Goal: Task Accomplishment & Management: Manage account settings

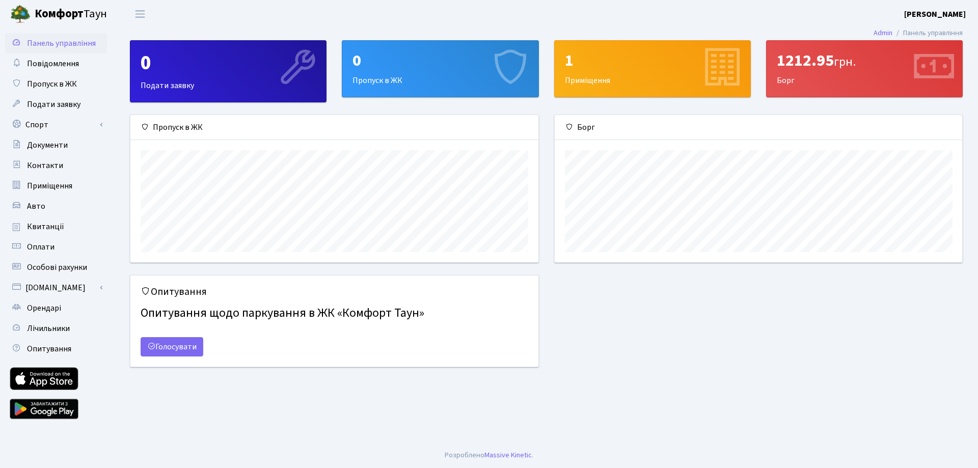
scroll to position [147, 408]
click at [62, 150] on span "Документи" at bounding box center [47, 145] width 41 height 11
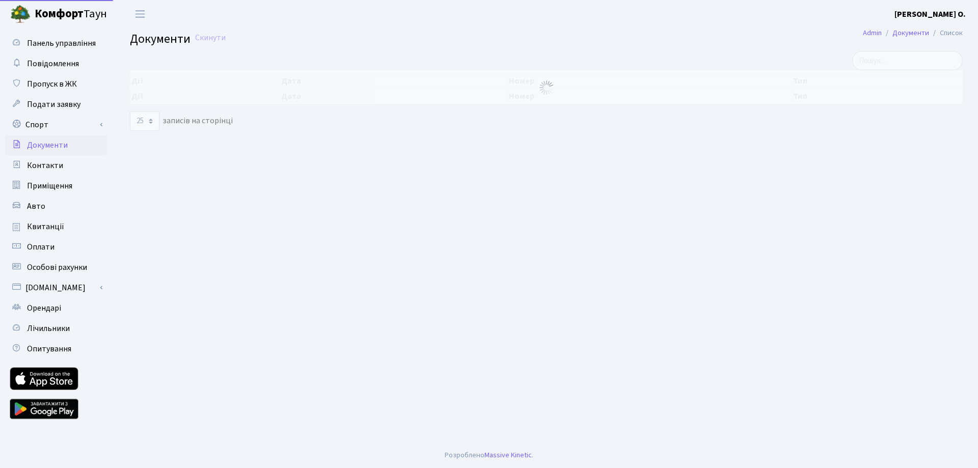
select select "25"
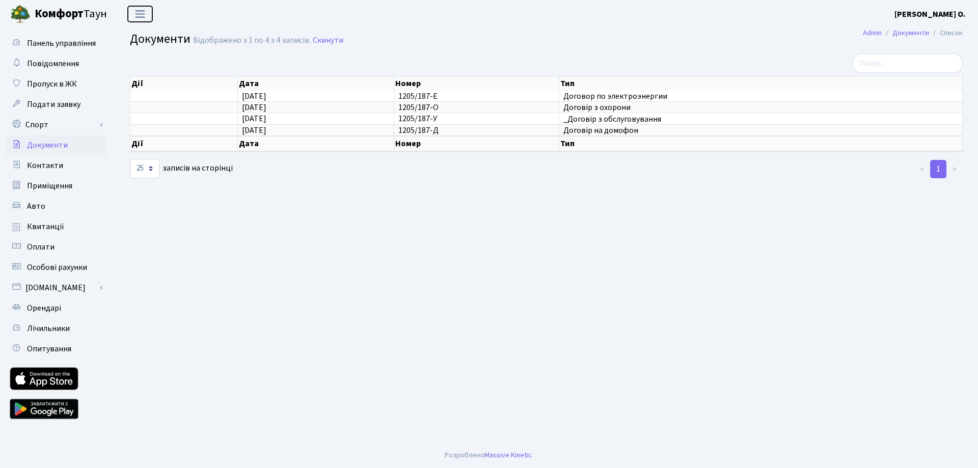
click at [140, 8] on button "Переключити навігацію" at bounding box center [139, 14] width 25 height 17
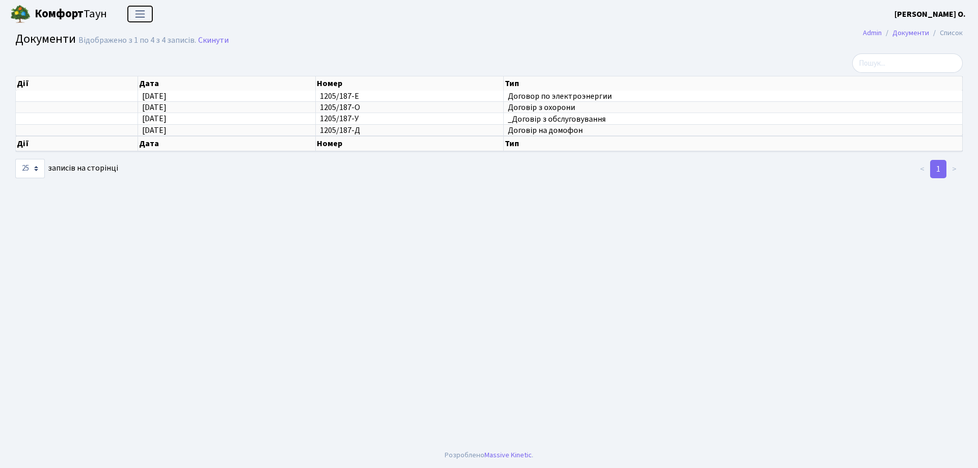
click at [140, 8] on button "Переключити навігацію" at bounding box center [139, 14] width 25 height 17
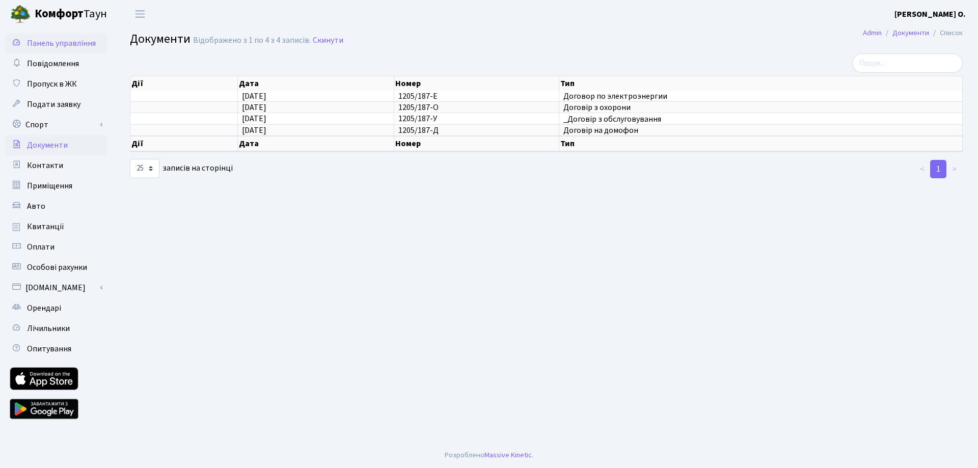
click at [75, 40] on span "Панель управління" at bounding box center [61, 43] width 69 height 11
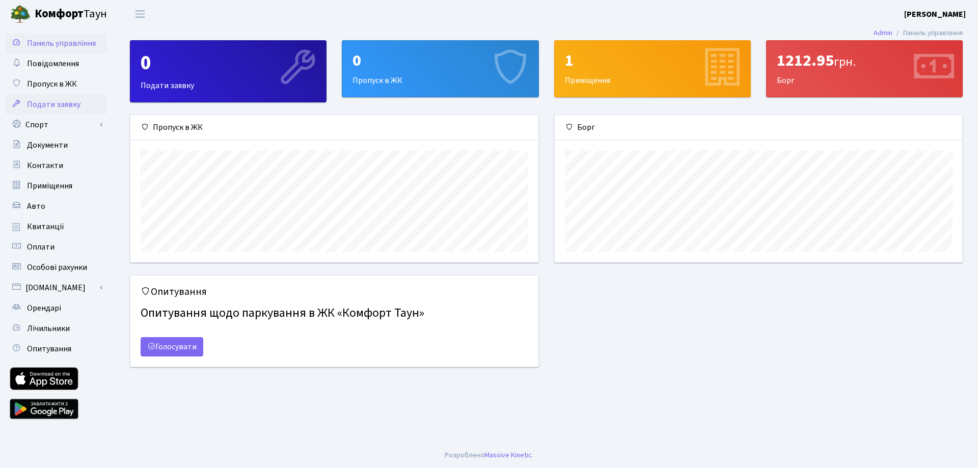
scroll to position [147, 408]
click at [61, 329] on span "Лічильники" at bounding box center [48, 328] width 43 height 11
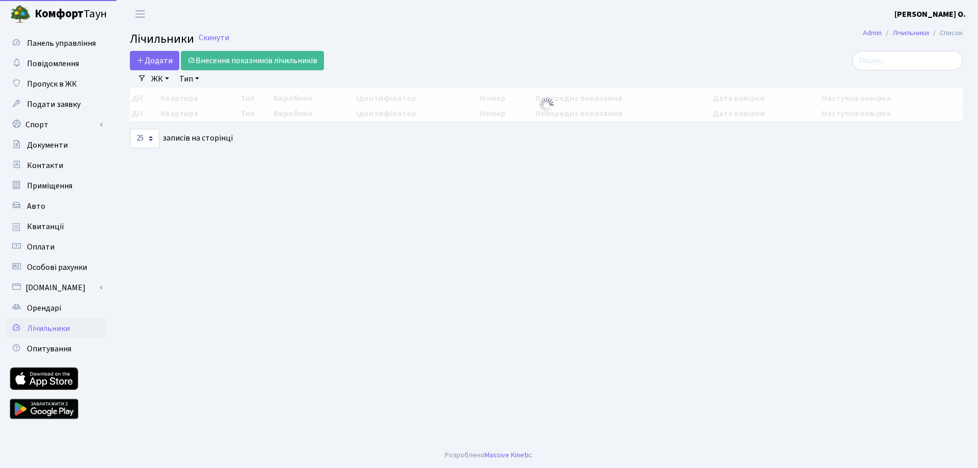
select select "25"
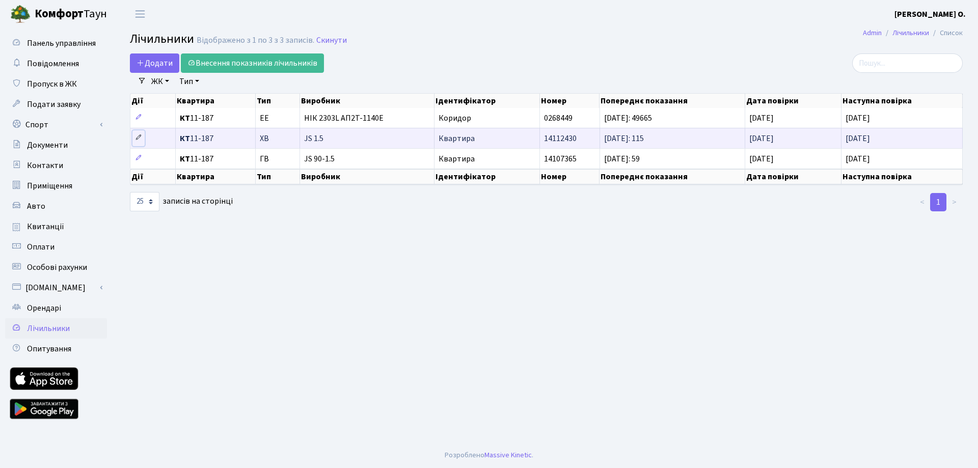
click at [140, 138] on icon at bounding box center [138, 137] width 7 height 7
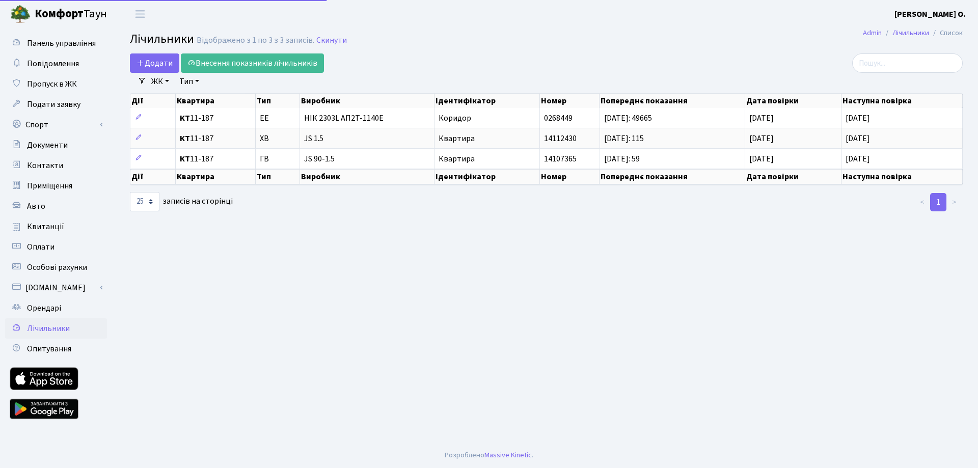
select select "25"
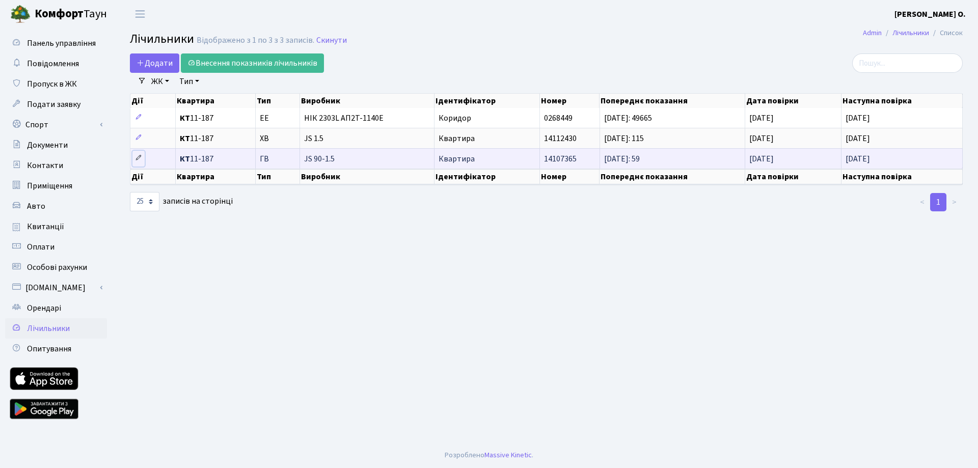
click at [139, 157] on icon at bounding box center [138, 157] width 7 height 7
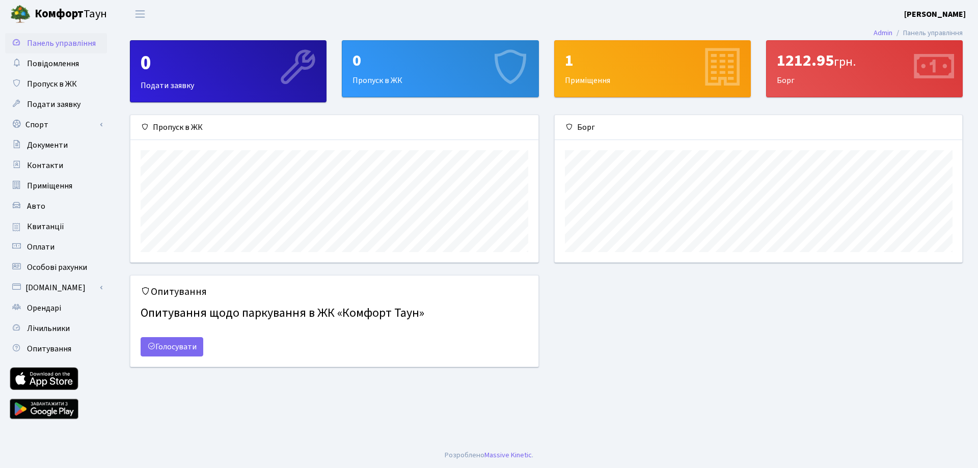
scroll to position [147, 408]
click at [58, 322] on link "Лічильники" at bounding box center [56, 328] width 102 height 20
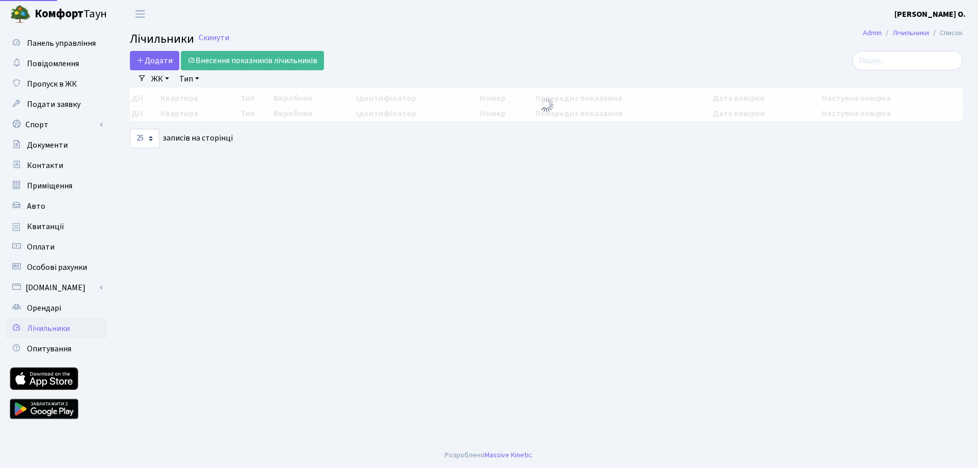
select select "25"
